Goal: Book appointment/travel/reservation

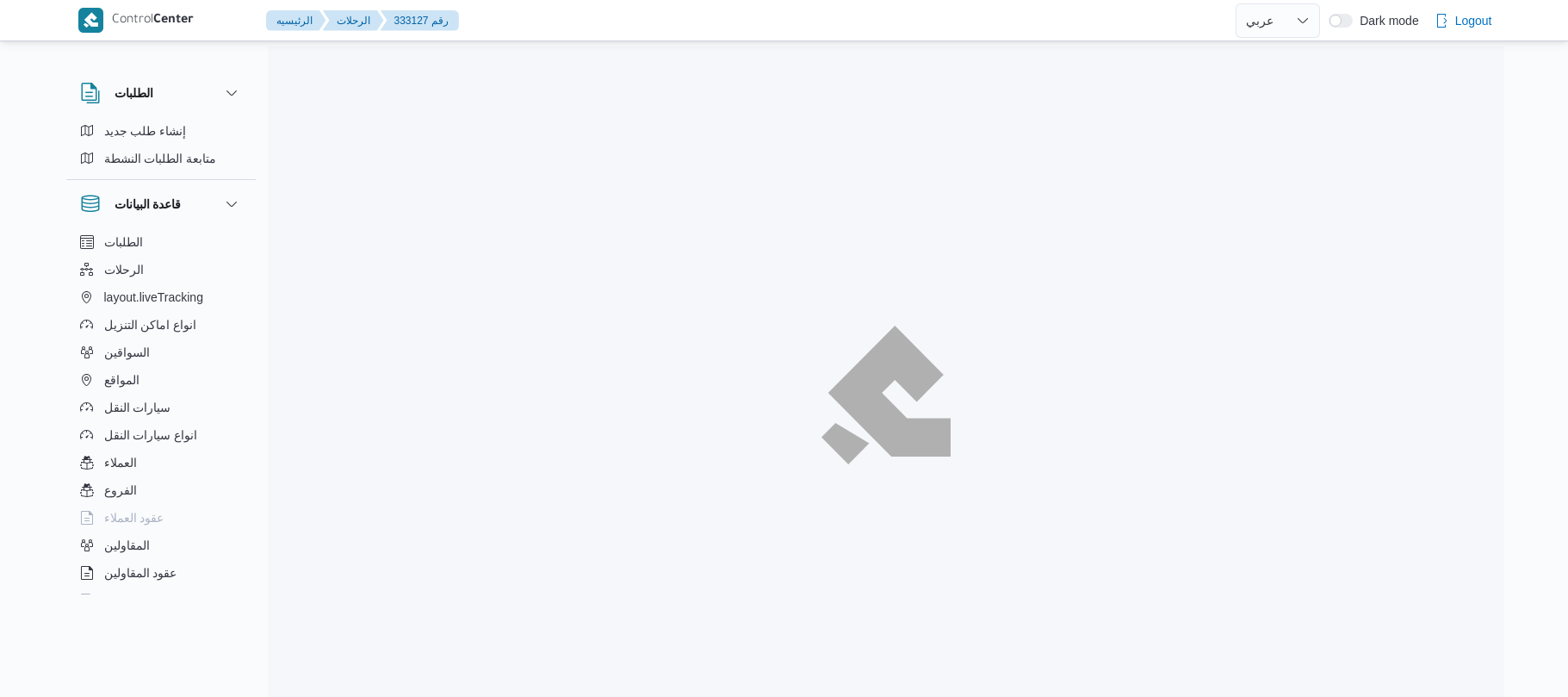
select select "ar"
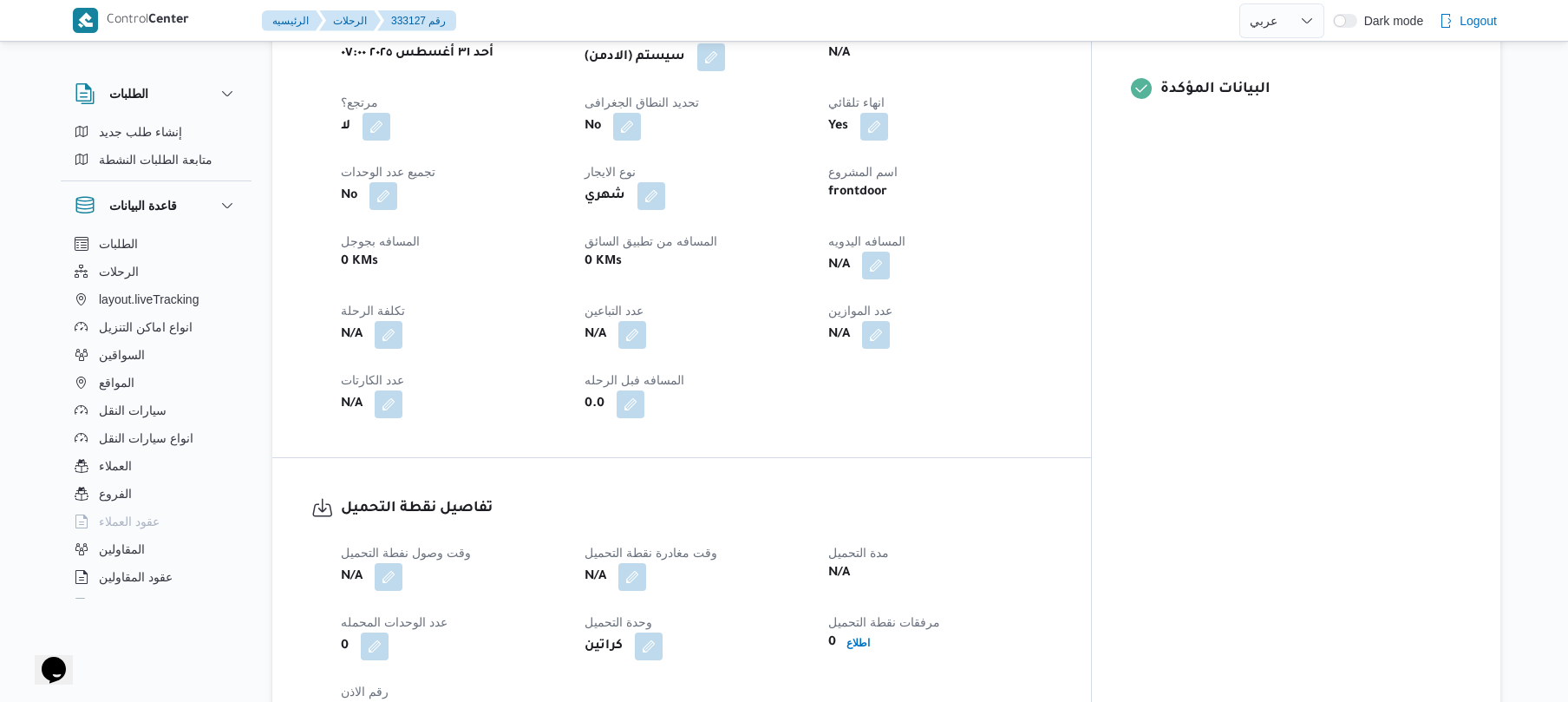
scroll to position [740, 0]
click at [390, 561] on button "button" at bounding box center [388, 574] width 28 height 28
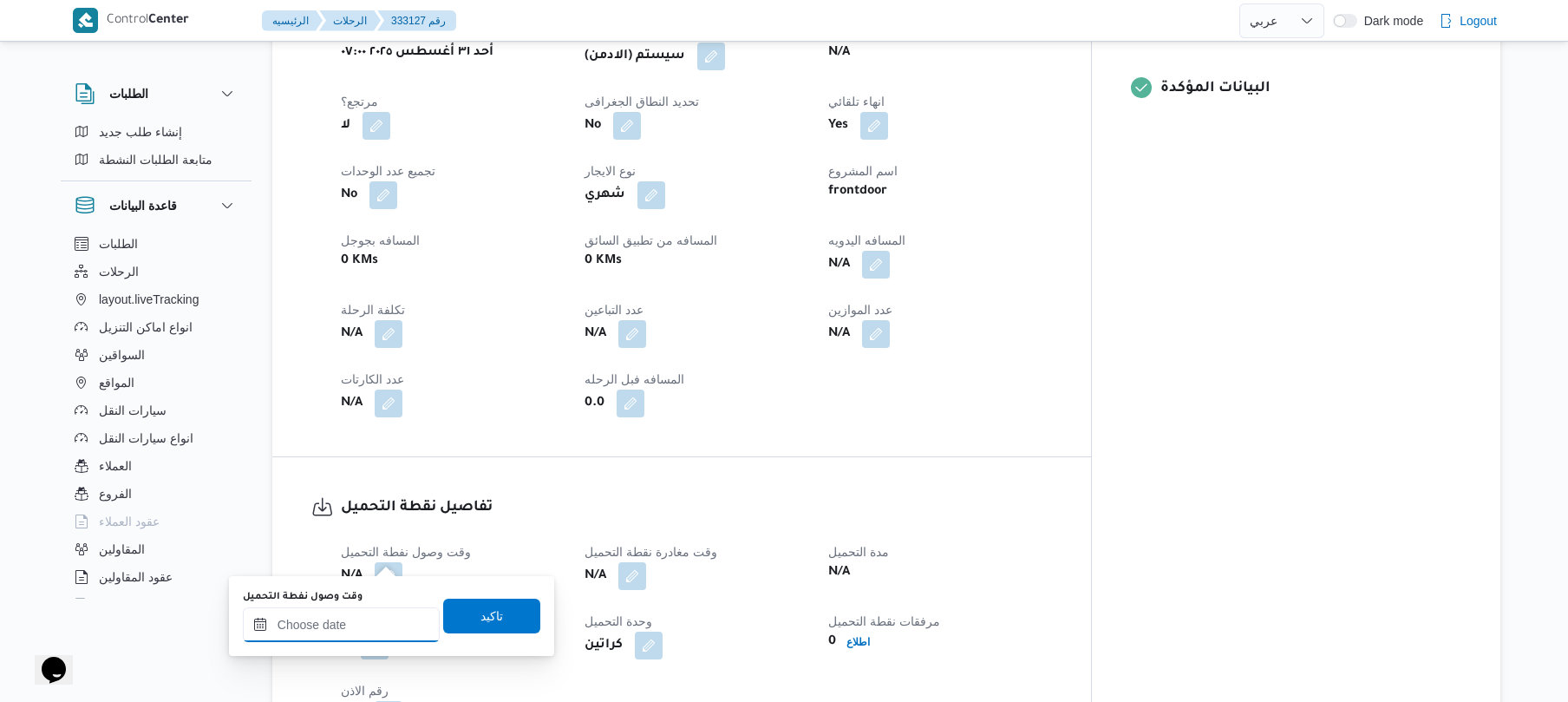
click at [356, 640] on input "وقت وصول نفطة التحميل" at bounding box center [342, 624] width 197 height 35
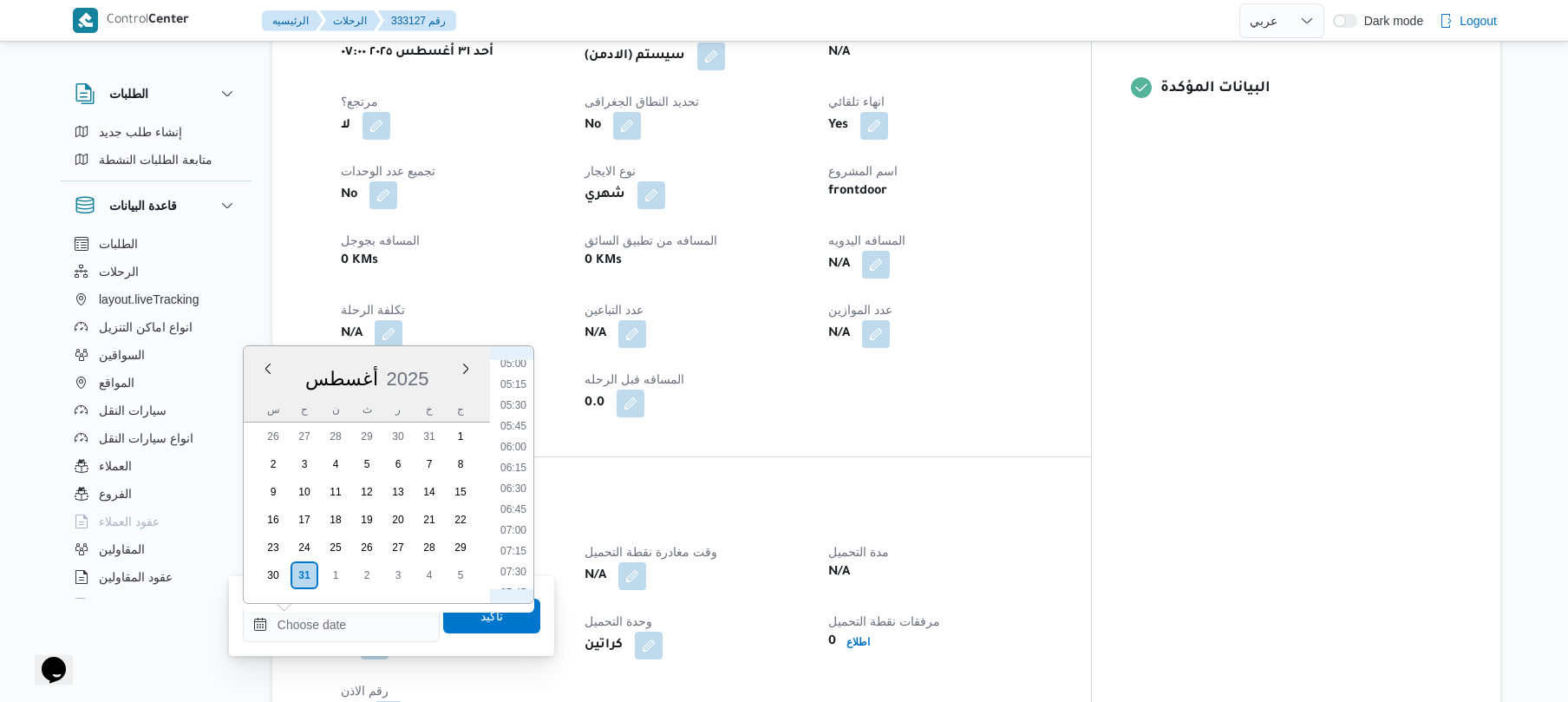
scroll to position [397, 0]
click at [517, 554] on li "07:00" at bounding box center [513, 556] width 40 height 18
type input "[DATE] ٠٧:٠٠"
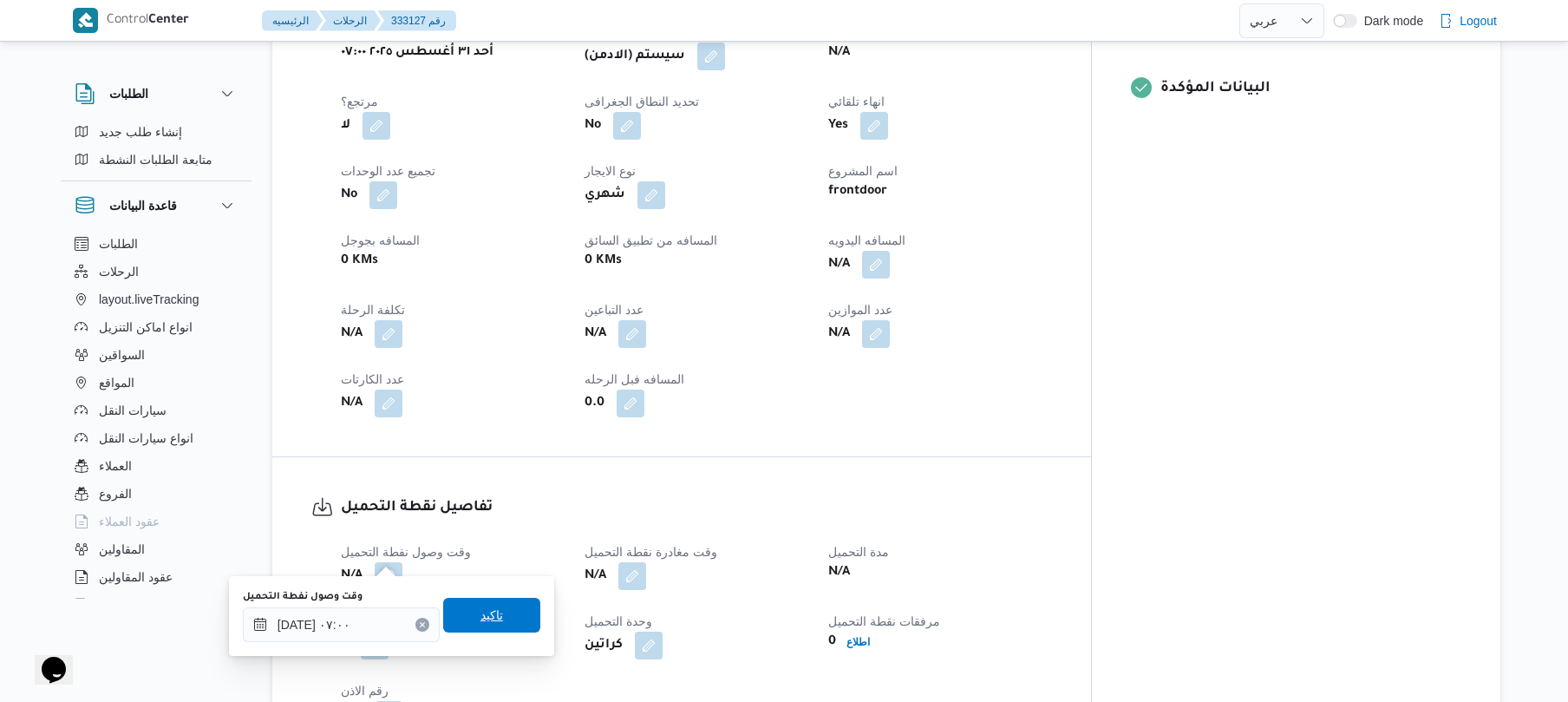
click at [500, 609] on span "تاكيد" at bounding box center [491, 614] width 97 height 35
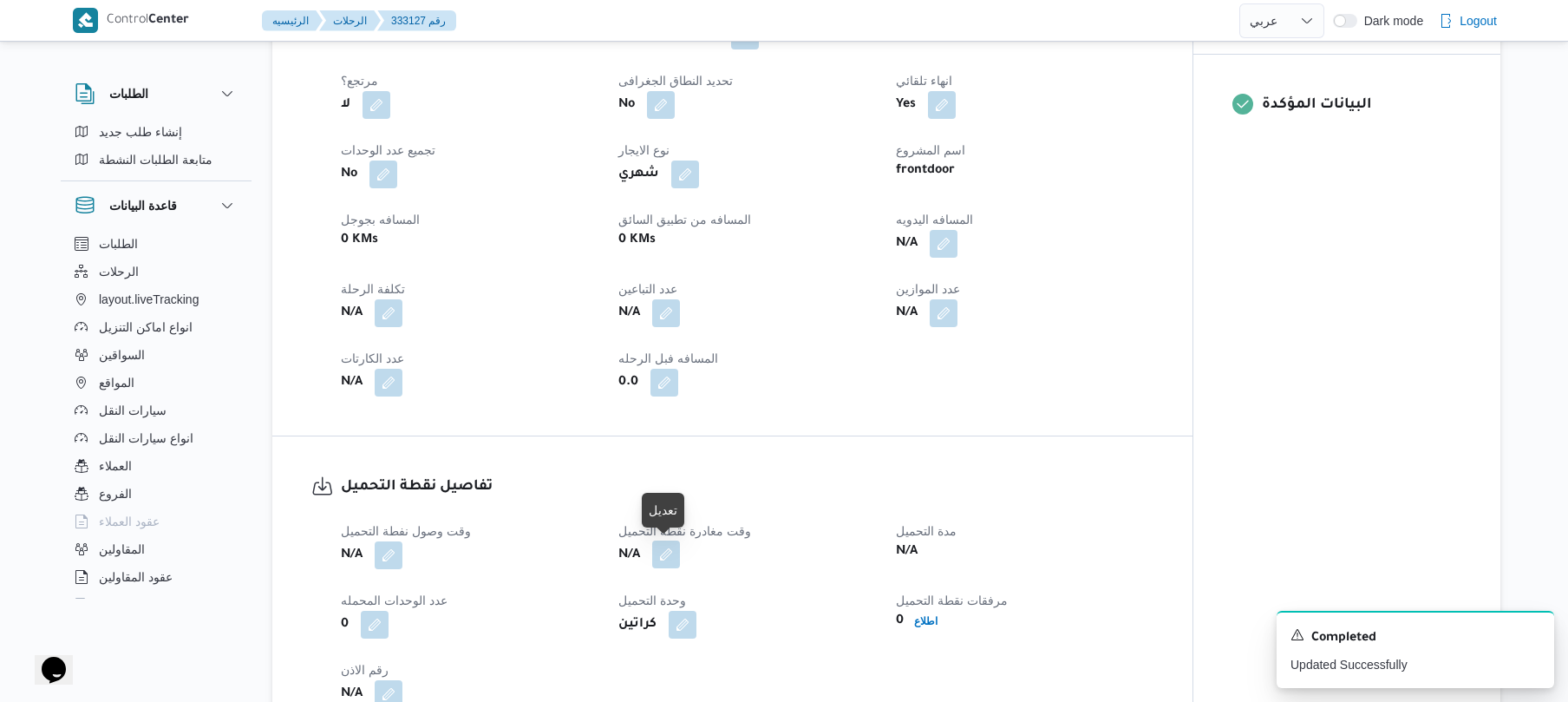
click at [658, 564] on button "button" at bounding box center [666, 554] width 28 height 28
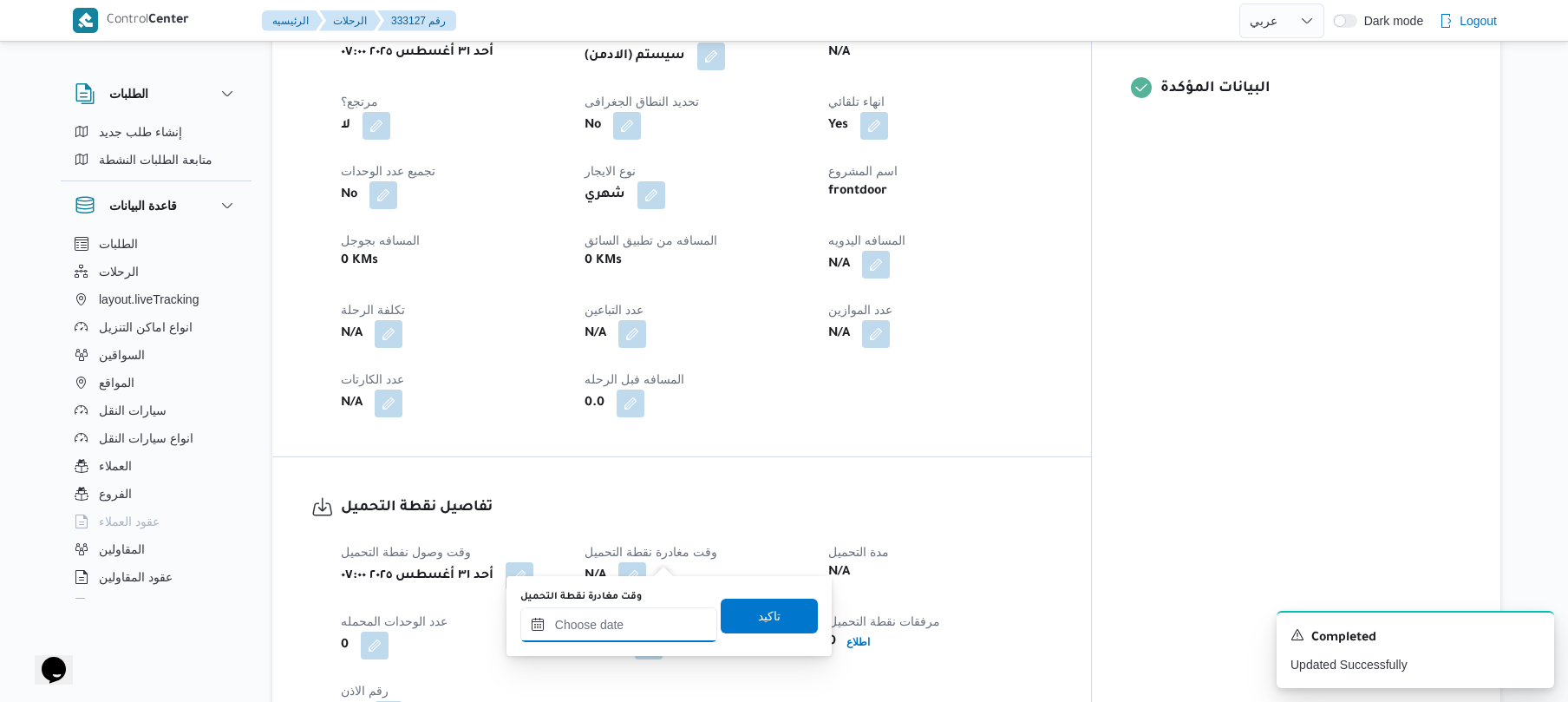
click at [609, 626] on input "وقت مغادرة نقطة التحميل" at bounding box center [619, 624] width 197 height 35
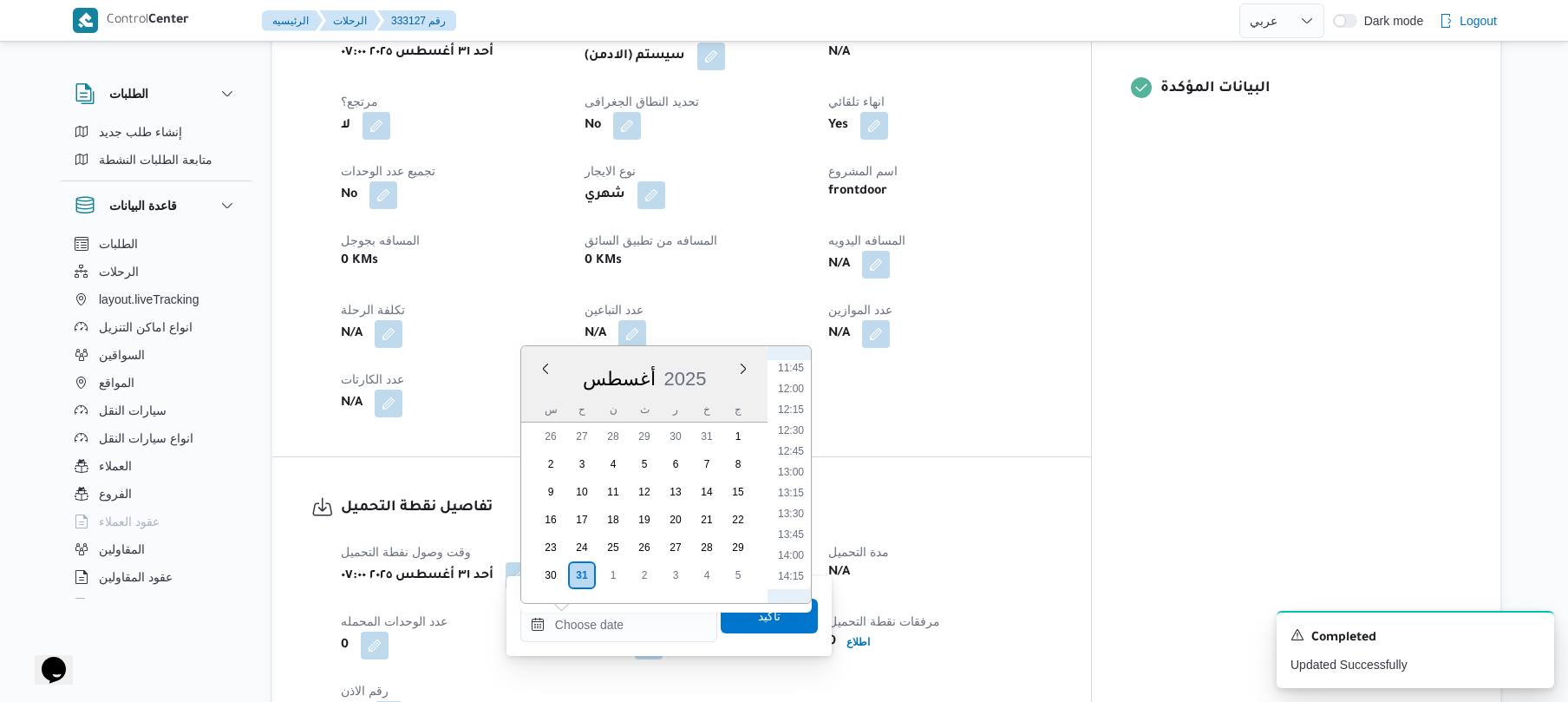
scroll to position [785, 0]
click at [794, 460] on li "10:30" at bounding box center [791, 458] width 40 height 18
type input "[DATE] ١٠:٣٠"
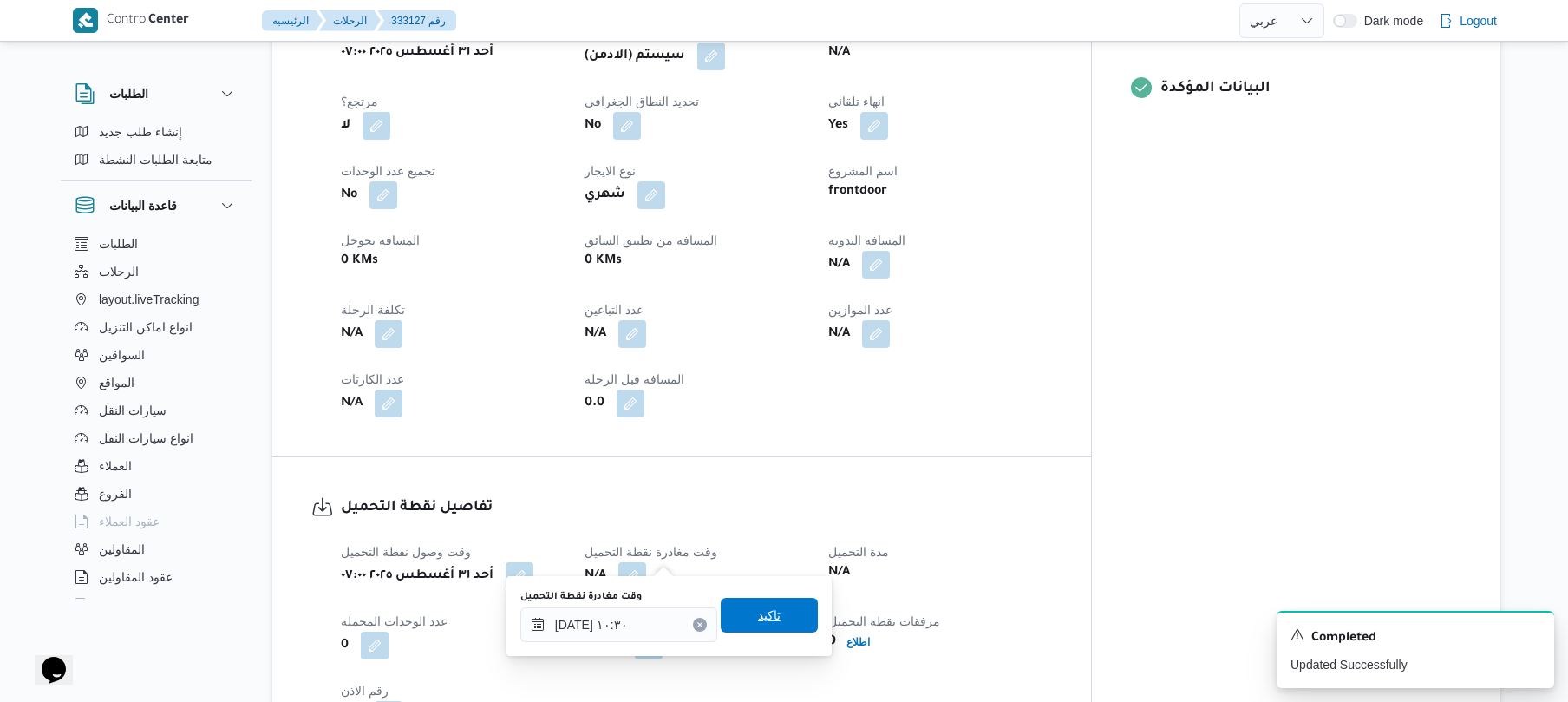
click at [744, 629] on span "تاكيد" at bounding box center [768, 614] width 97 height 35
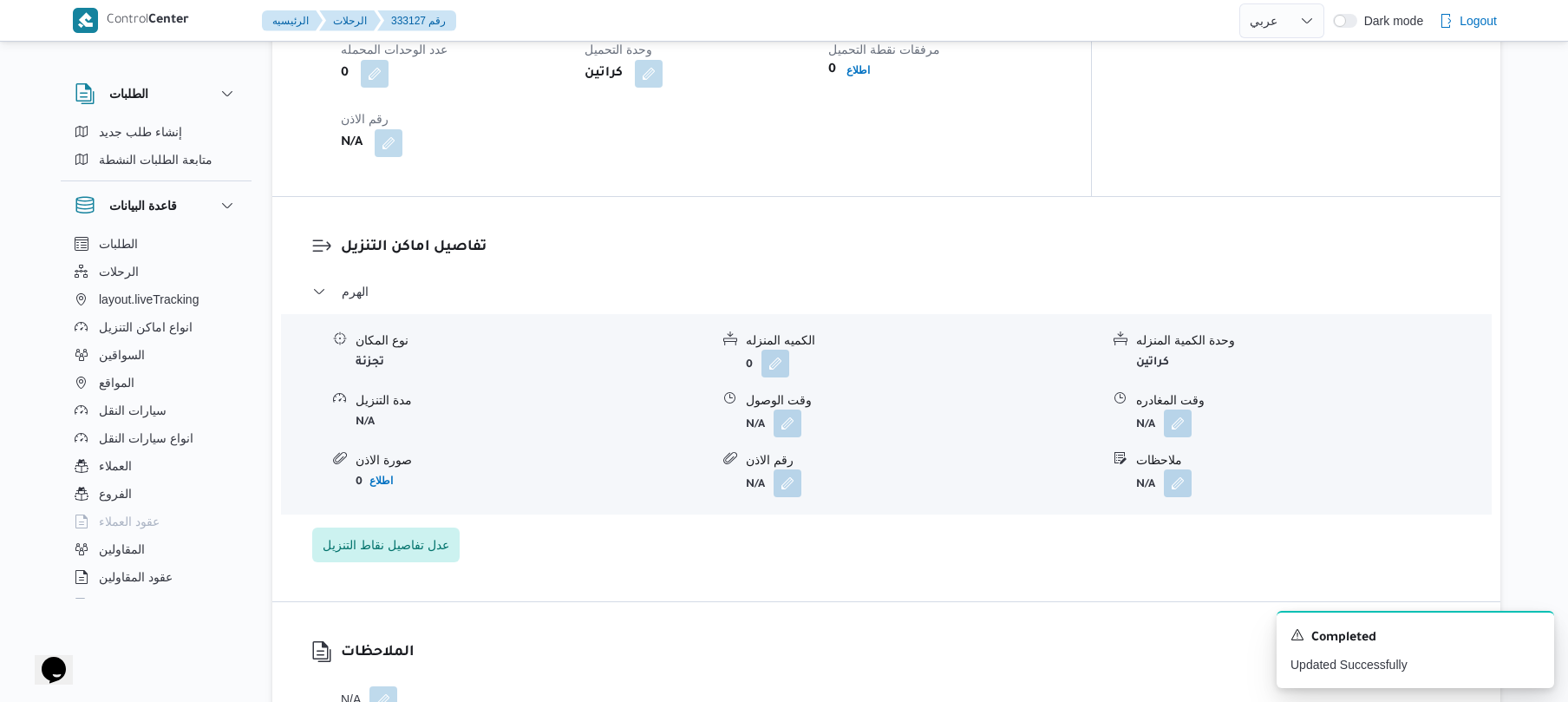
scroll to position [1341, 0]
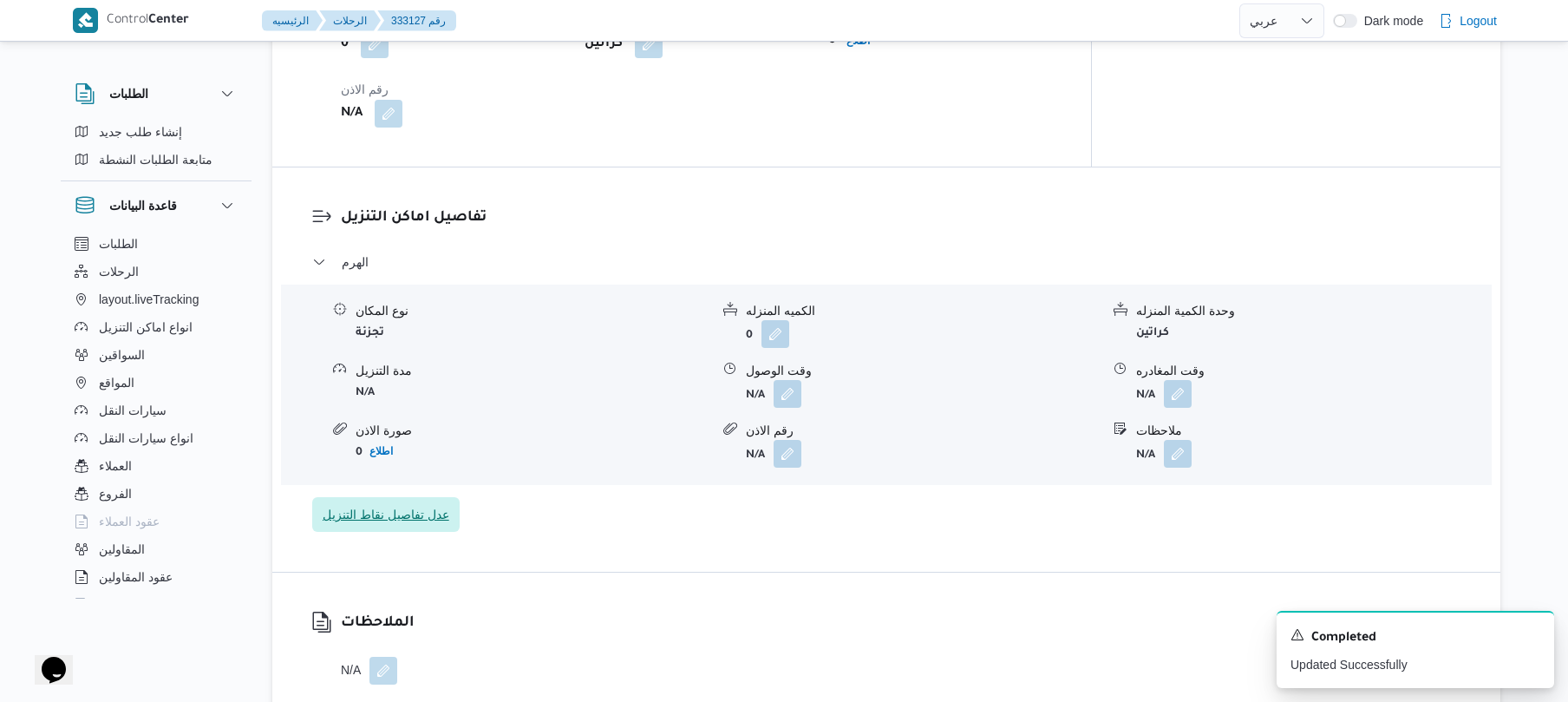
click at [425, 504] on span "عدل تفاصيل نقاط التنزيل" at bounding box center [386, 514] width 127 height 20
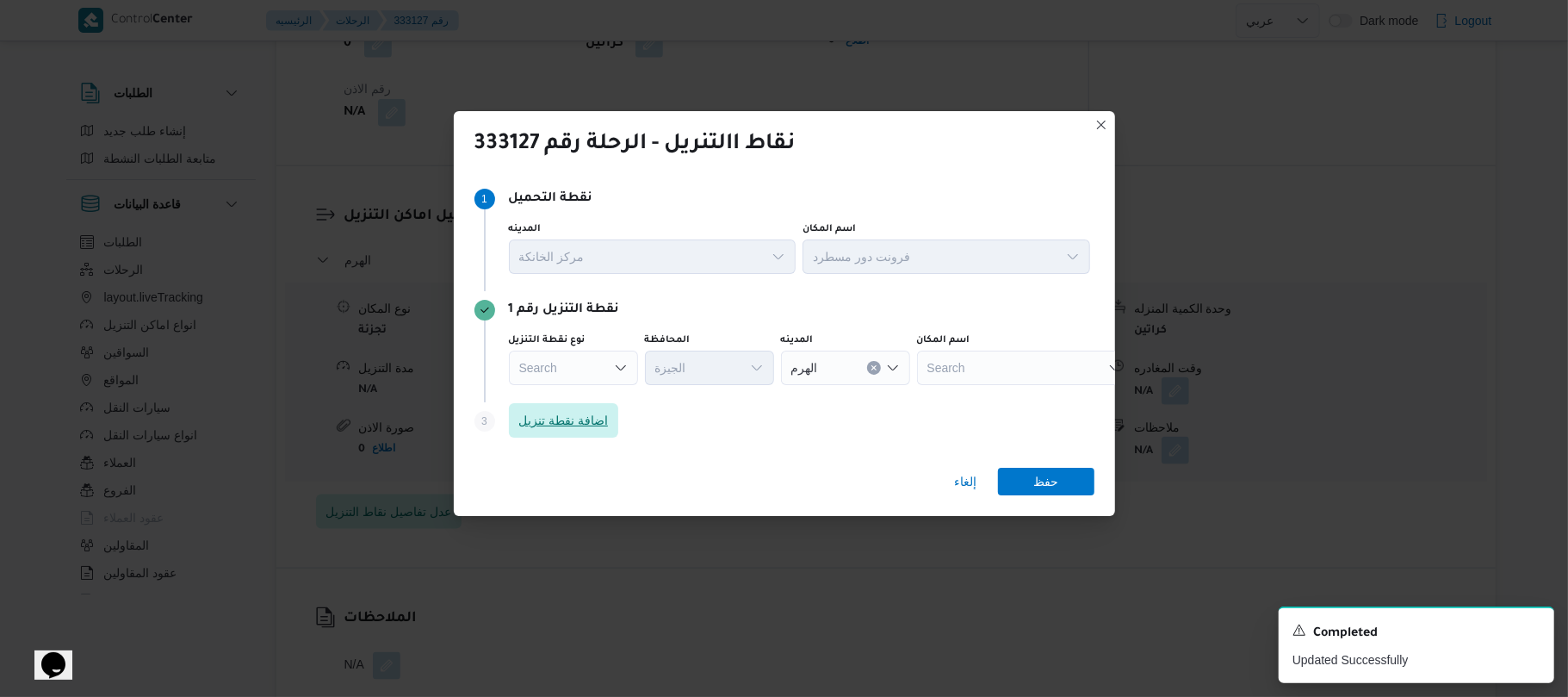
click at [597, 420] on span "اضافة نقطة تنزيل" at bounding box center [564, 419] width 90 height 20
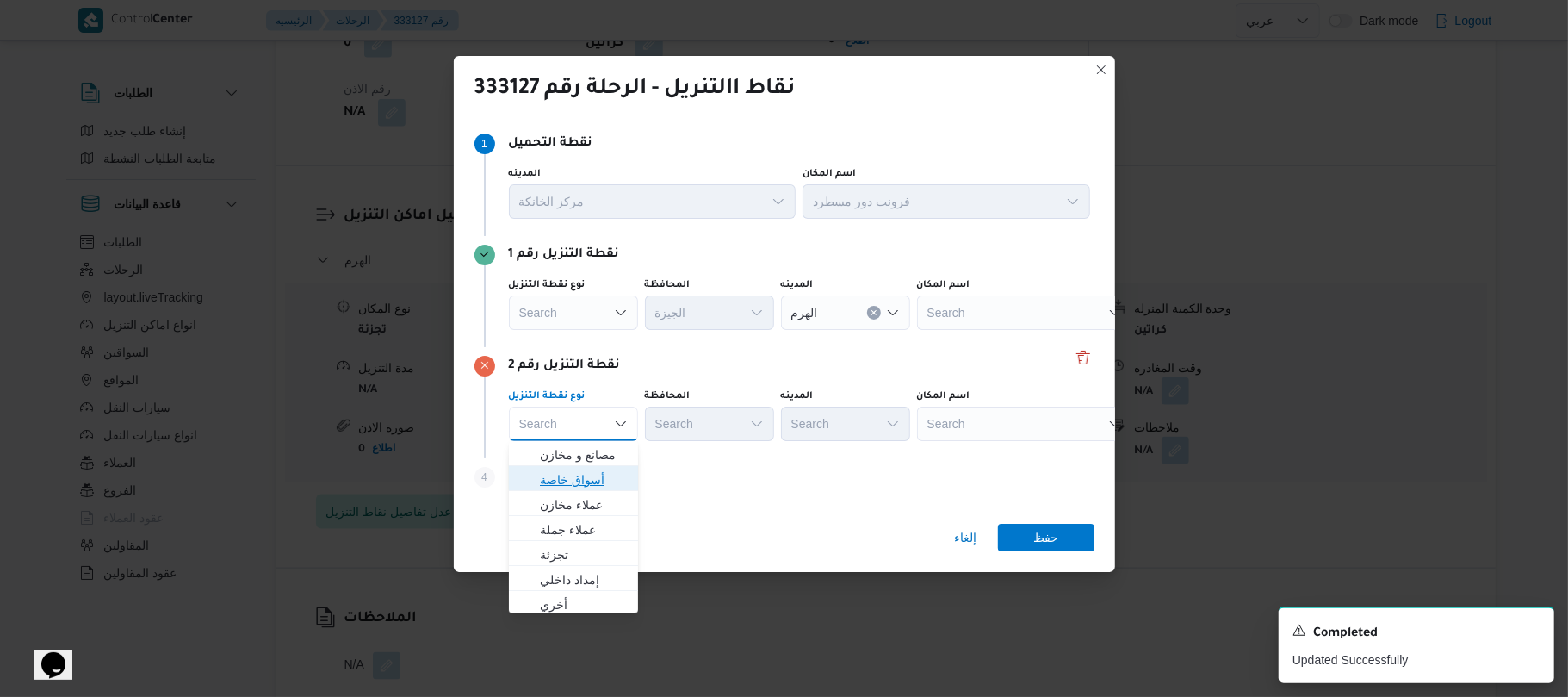
click at [601, 466] on span "أسواق خاصة" at bounding box center [573, 479] width 115 height 27
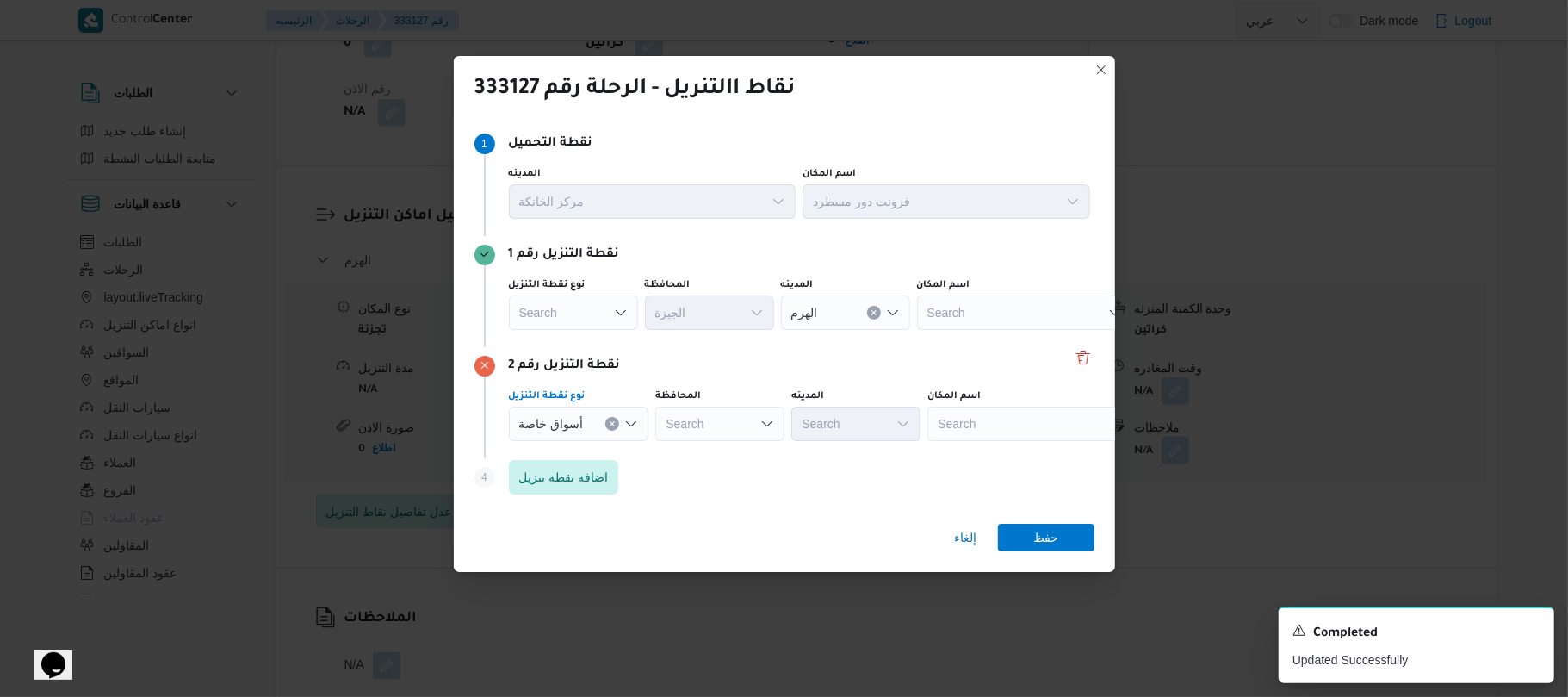
click at [621, 426] on div "أسواق خاصة" at bounding box center [579, 423] width 140 height 34
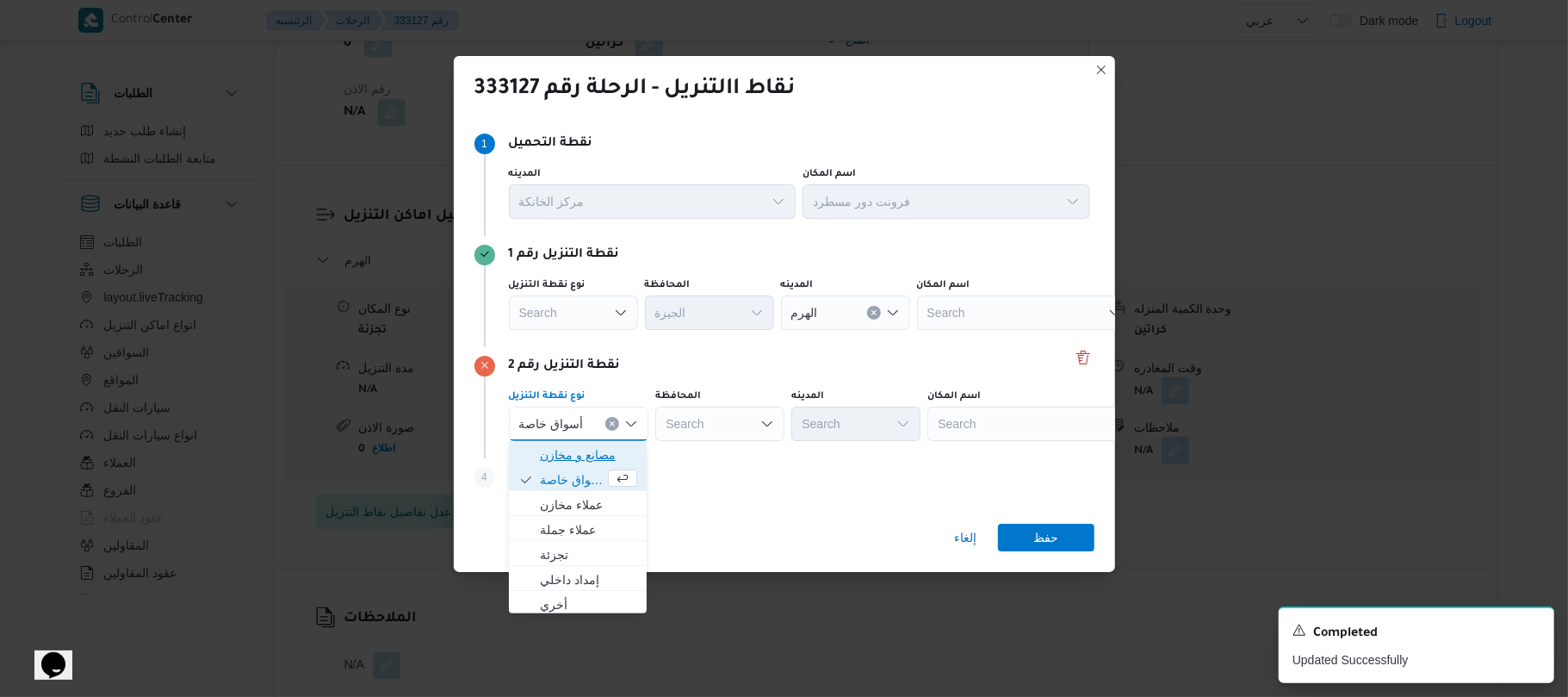
click at [603, 453] on span "مصانع و مخازن" at bounding box center [588, 454] width 97 height 20
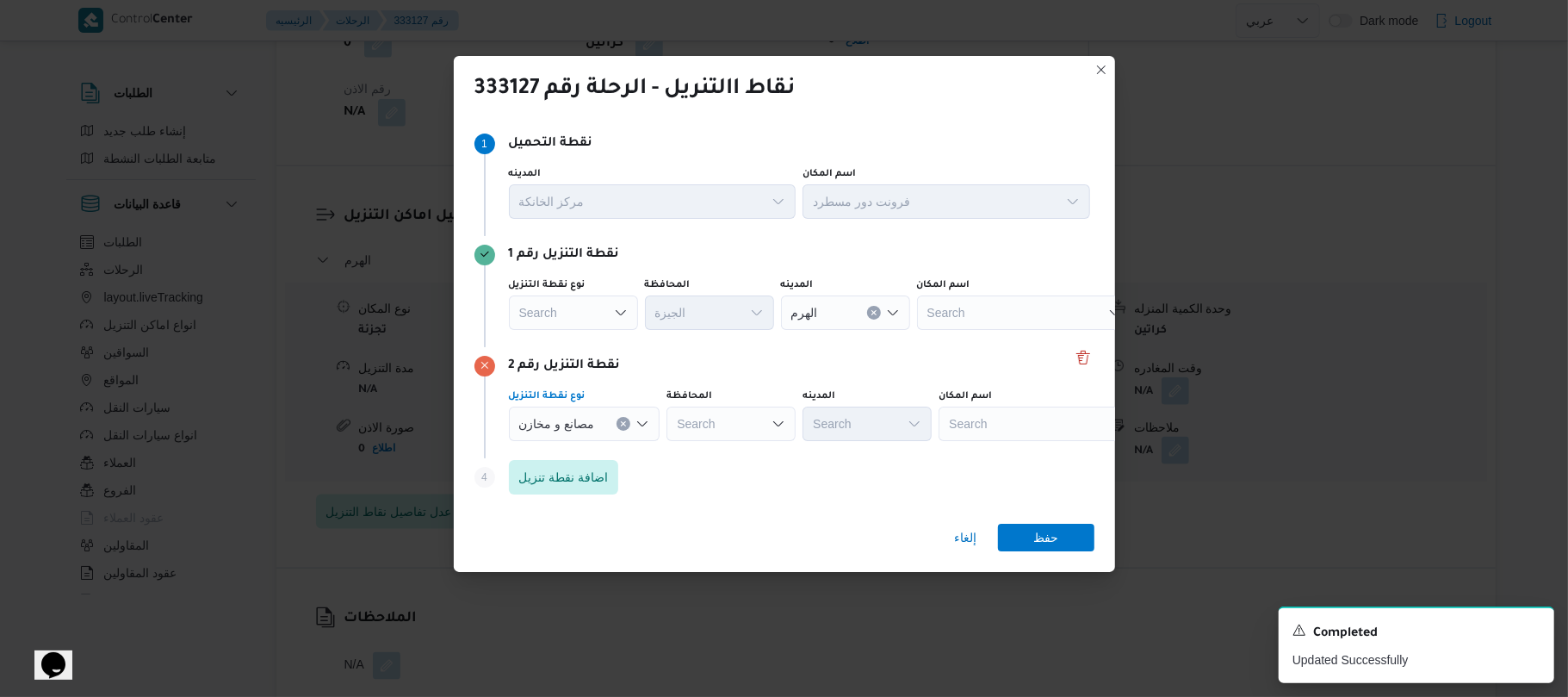
click at [1072, 419] on div "Search" at bounding box center [1046, 423] width 215 height 34
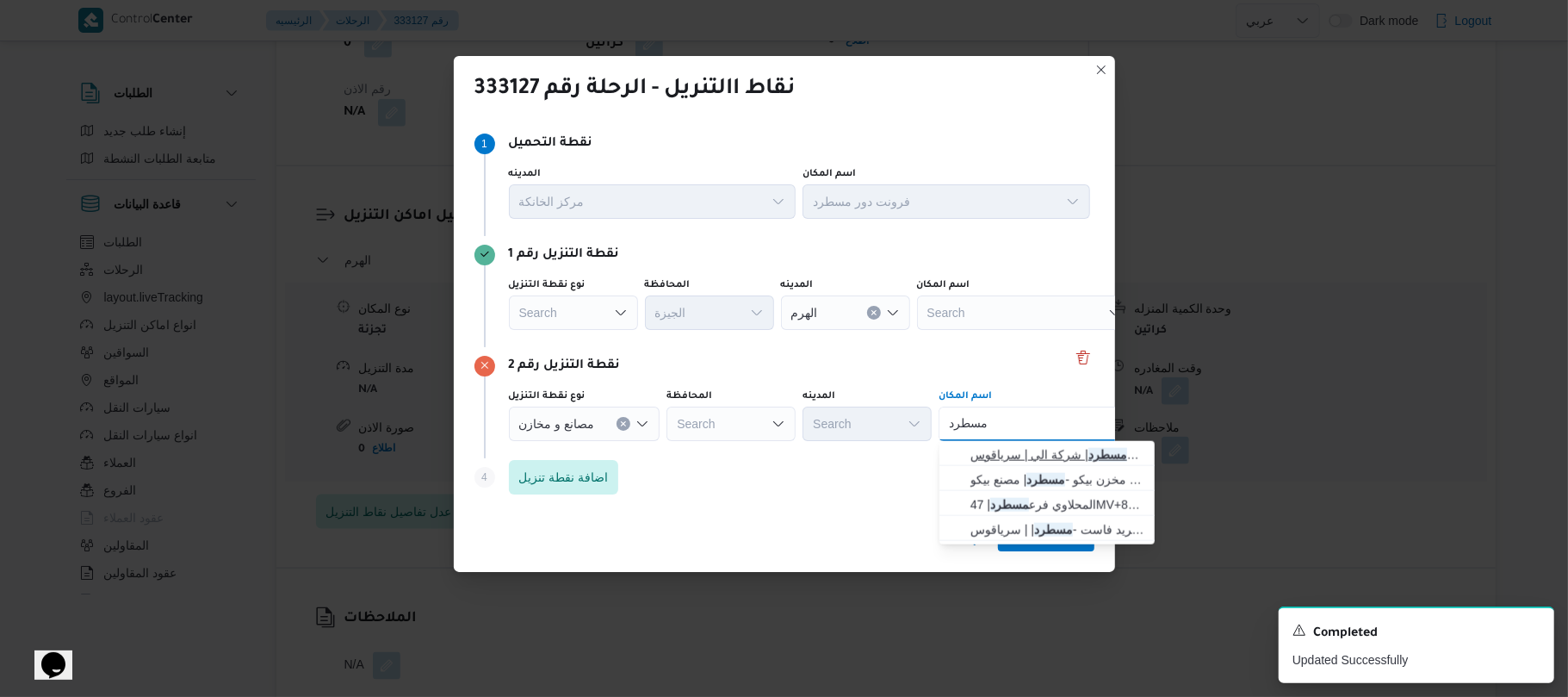
type input "مسطرد"
click at [1047, 455] on span "فرونت دور مسطرد | شركة الي | سرياقوس" at bounding box center [1057, 454] width 174 height 20
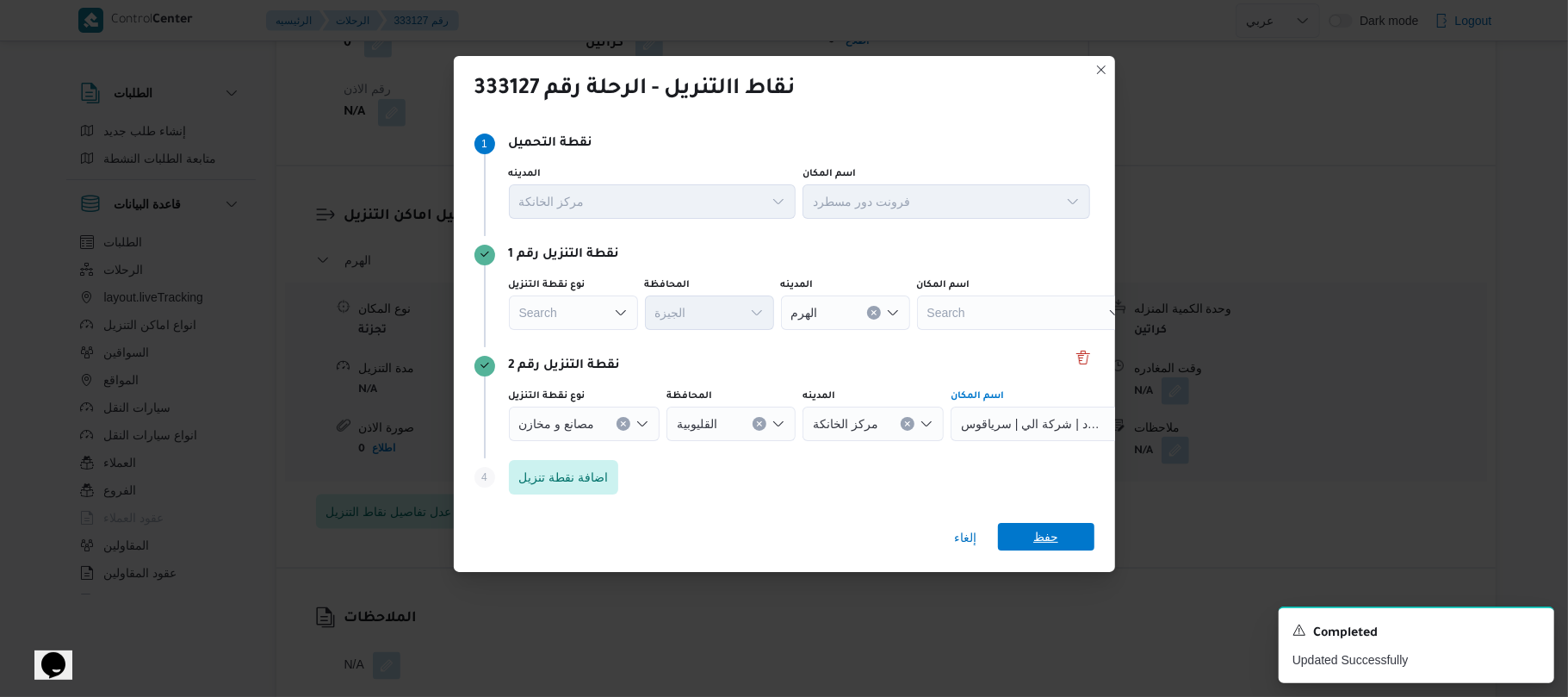
click at [1039, 541] on span "حفظ" at bounding box center [1046, 536] width 25 height 27
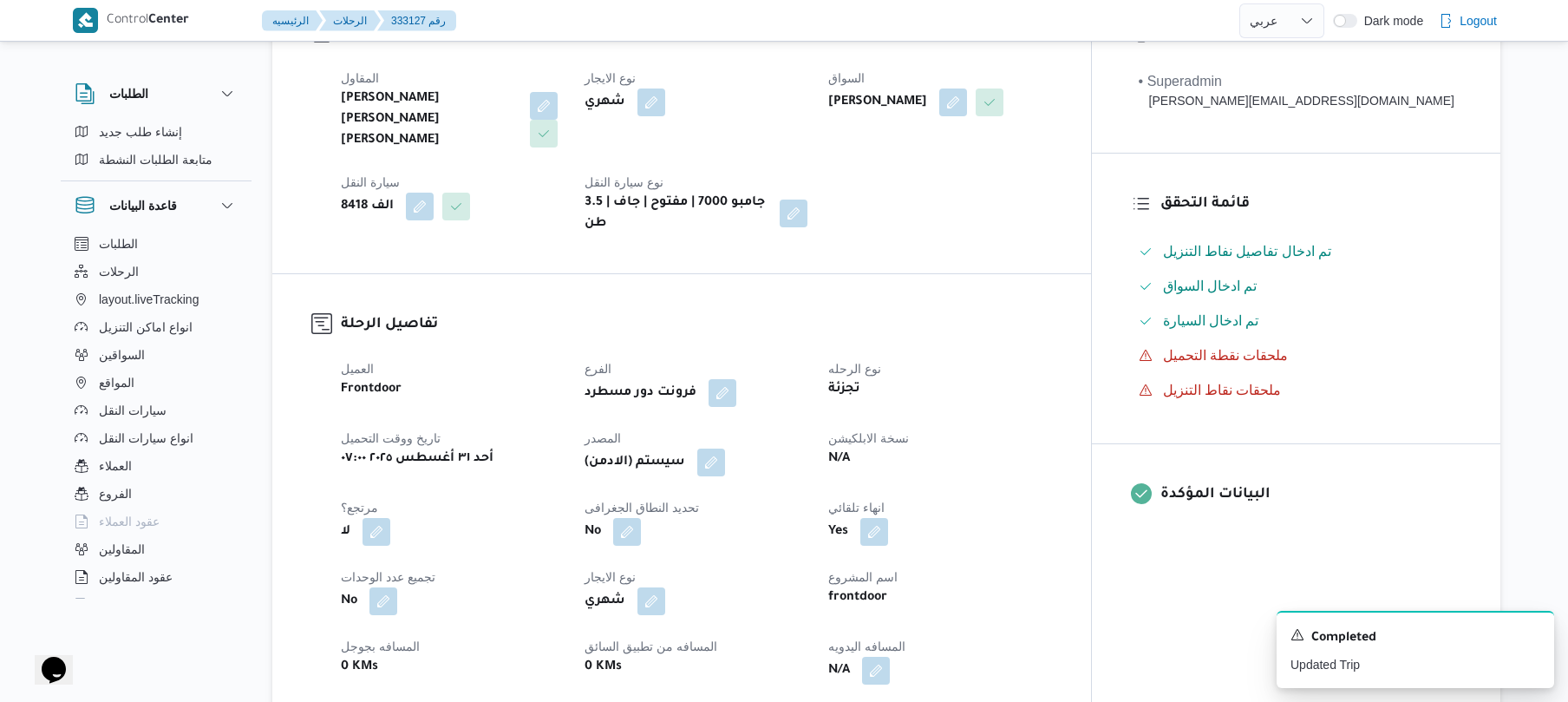
scroll to position [369, 0]
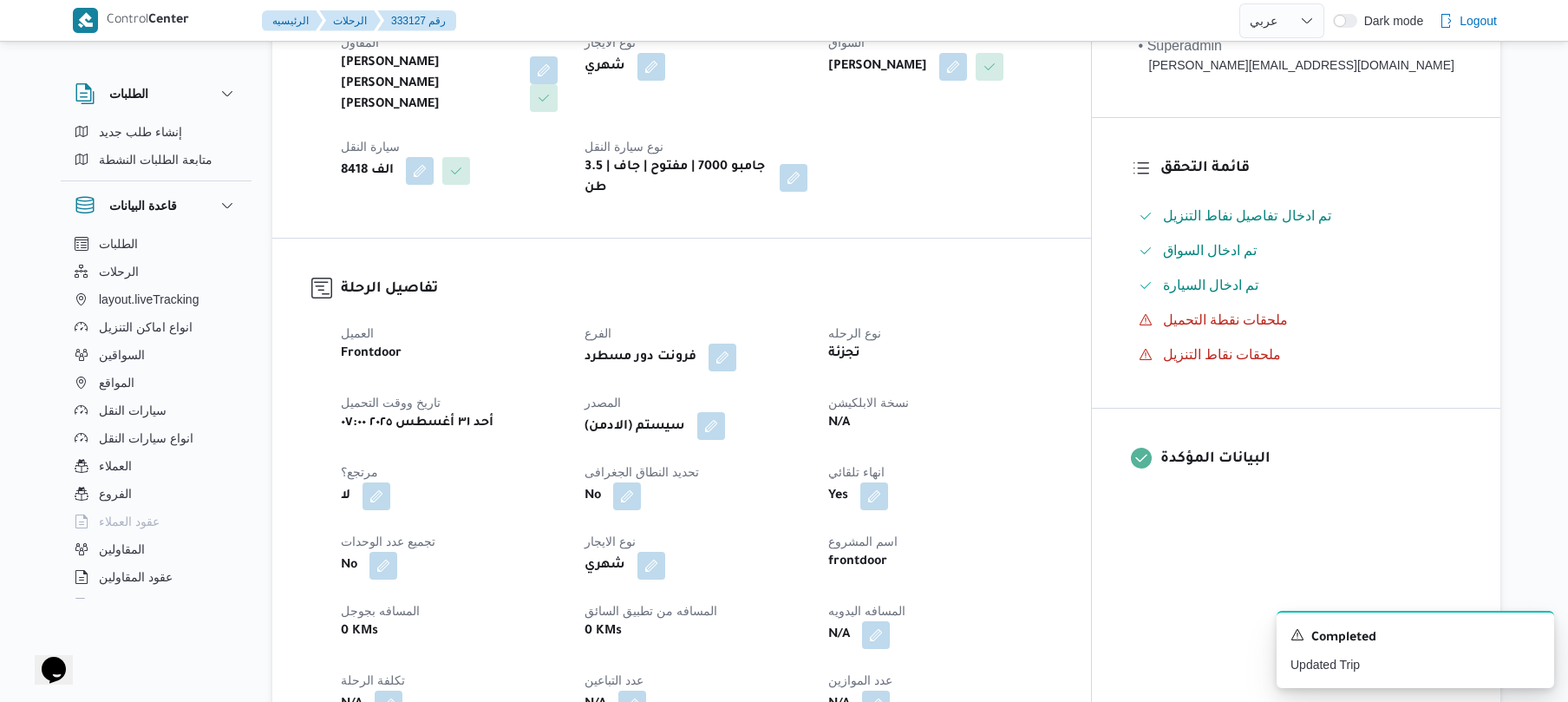
click at [725, 412] on button "button" at bounding box center [711, 425] width 28 height 28
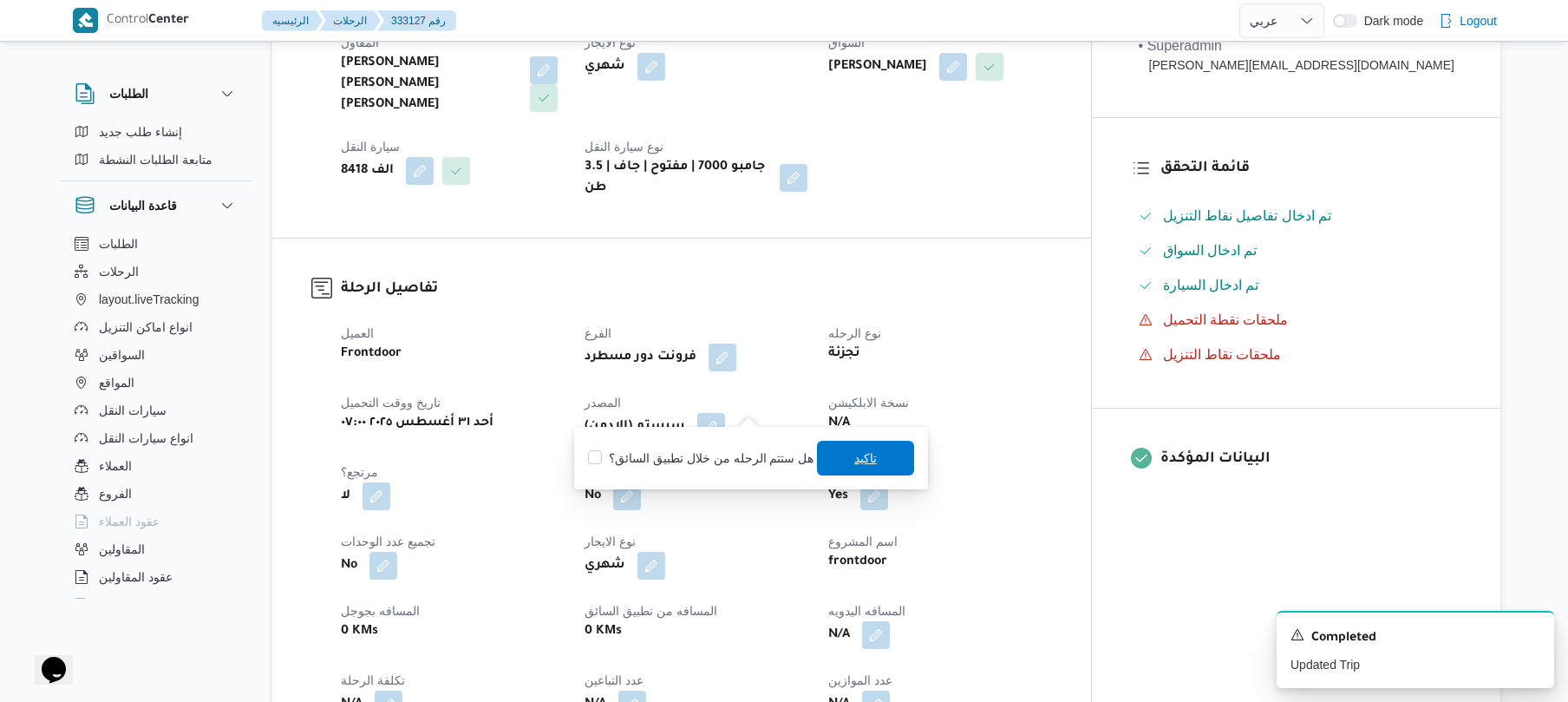
click at [861, 466] on span "تاكيد" at bounding box center [865, 458] width 97 height 35
